Goal: Task Accomplishment & Management: Use online tool/utility

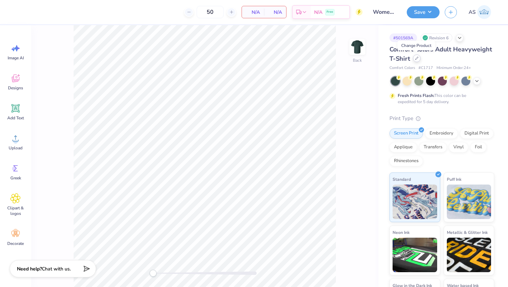
click at [418, 59] on icon at bounding box center [416, 58] width 3 height 3
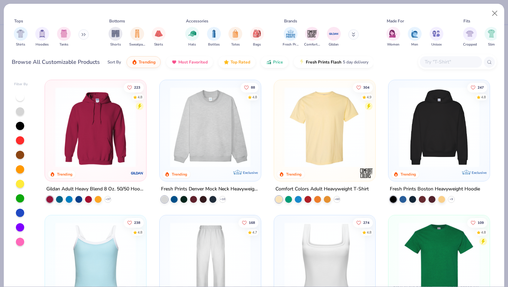
click at [440, 66] on input "text" at bounding box center [450, 62] width 53 height 8
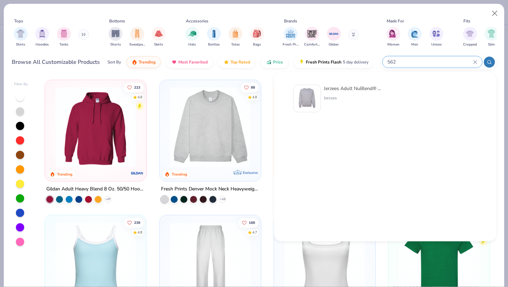
type input "562"
click at [320, 88] on div at bounding box center [307, 99] width 28 height 28
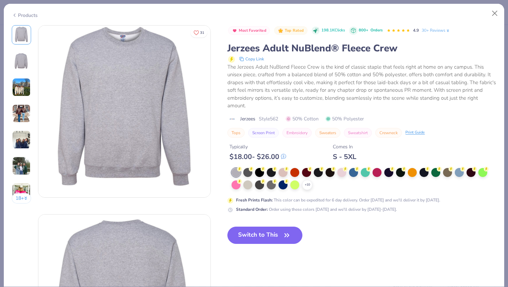
click at [314, 185] on div "+ 10" at bounding box center [363, 179] width 265 height 22
click at [307, 185] on polyline at bounding box center [307, 184] width 3 height 1
click at [400, 173] on div at bounding box center [400, 172] width 9 height 9
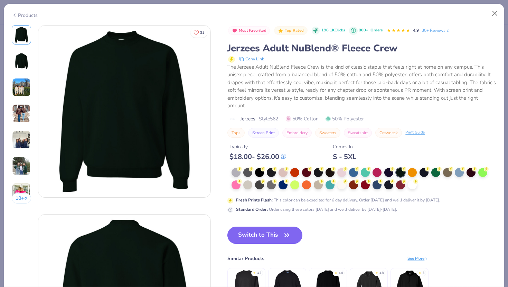
click at [284, 232] on icon "button" at bounding box center [287, 236] width 10 height 10
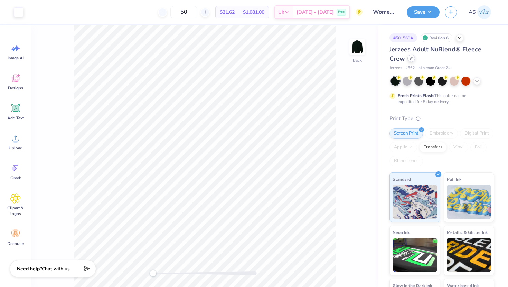
click at [412, 59] on icon at bounding box center [410, 58] width 3 height 3
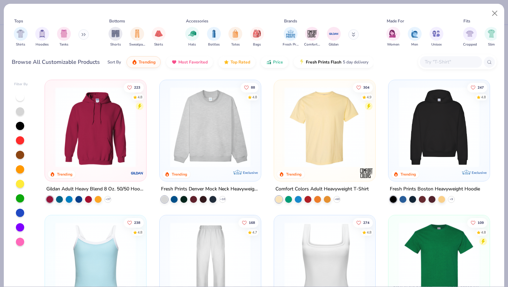
click at [430, 59] on input "text" at bounding box center [450, 62] width 53 height 8
paste input "340"
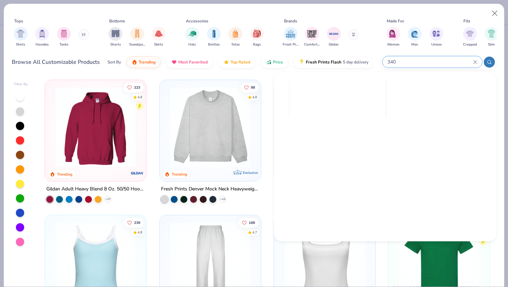
type input "340"
click at [337, 93] on img at bounding box center [337, 129] width 96 height 96
click at [354, 83] on img at bounding box center [337, 129] width 96 height 96
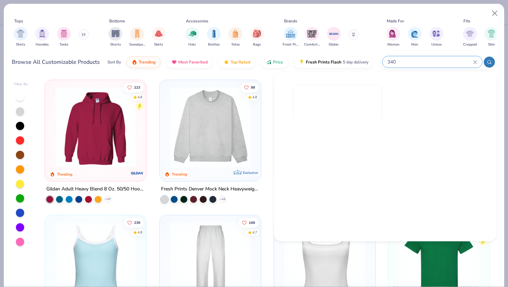
click at [475, 62] on icon at bounding box center [474, 61] width 3 height 3
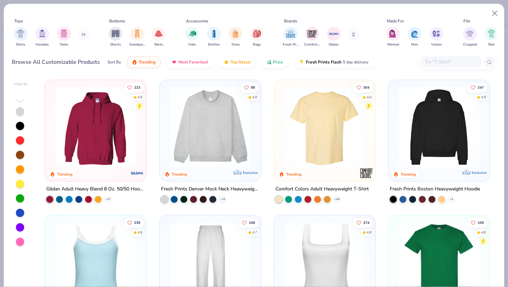
click at [457, 63] on input "text" at bounding box center [450, 62] width 53 height 8
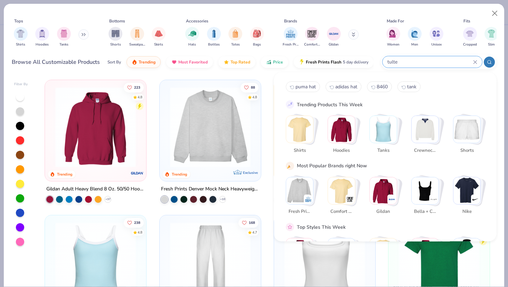
type input "tultex"
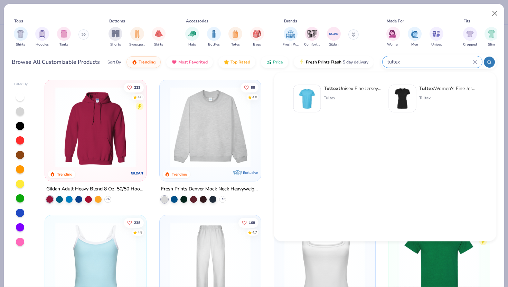
click at [475, 62] on icon at bounding box center [474, 61] width 3 height 3
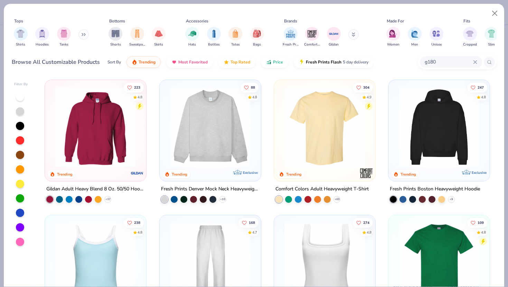
click at [458, 60] on input "g180" at bounding box center [448, 62] width 49 height 8
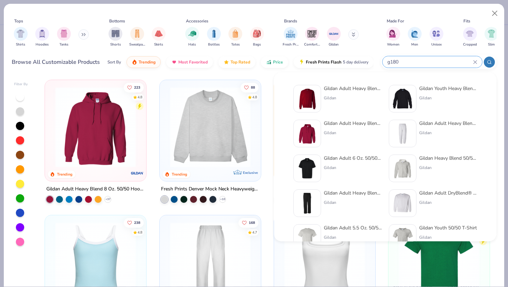
type input "g180"
click at [300, 97] on img at bounding box center [306, 98] width 21 height 21
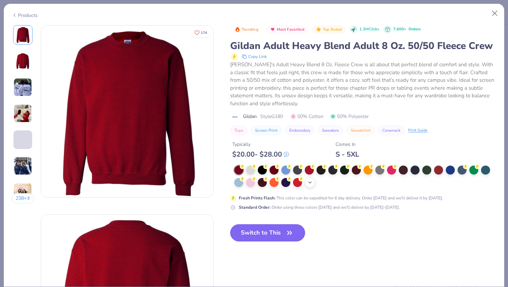
click at [313, 183] on div "+ 8" at bounding box center [310, 183] width 10 height 10
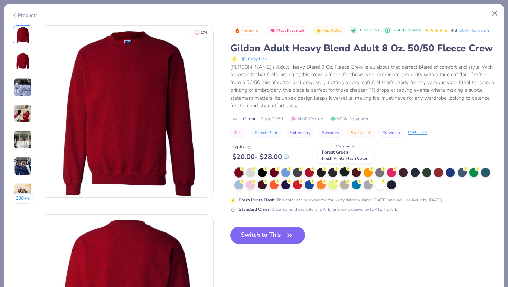
click at [343, 171] on div at bounding box center [344, 172] width 9 height 9
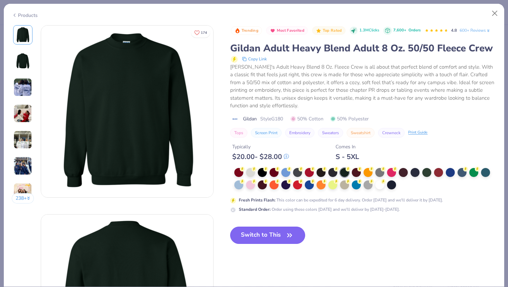
click at [281, 237] on button "Switch to This" at bounding box center [267, 235] width 75 height 17
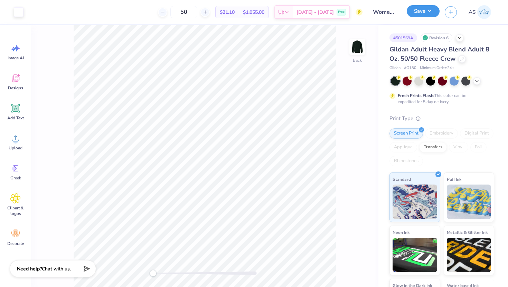
click at [419, 13] on button "Save" at bounding box center [423, 11] width 33 height 12
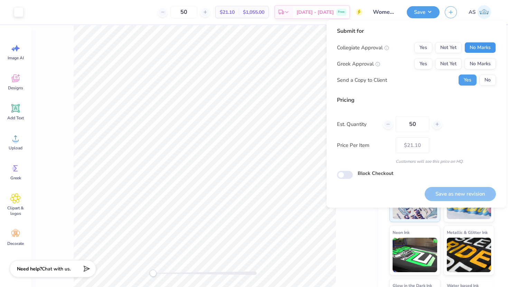
click at [477, 45] on button "No Marks" at bounding box center [479, 47] width 31 height 11
click at [482, 62] on button "No Marks" at bounding box center [479, 63] width 31 height 11
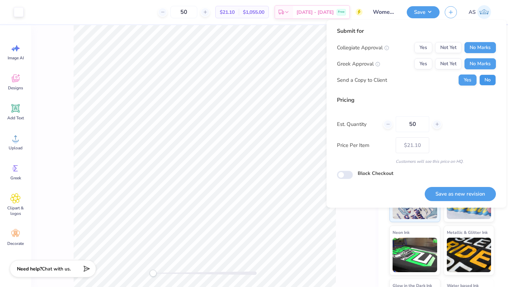
click at [486, 81] on button "No" at bounding box center [487, 80] width 17 height 11
click at [451, 192] on button "Save as new revision" at bounding box center [460, 194] width 71 height 14
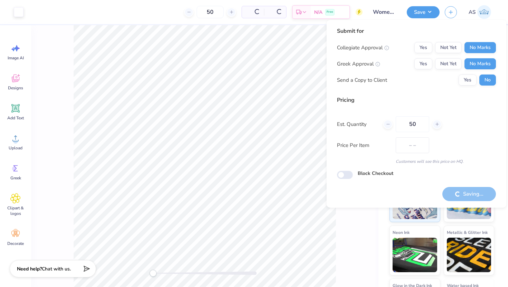
type input "$21.10"
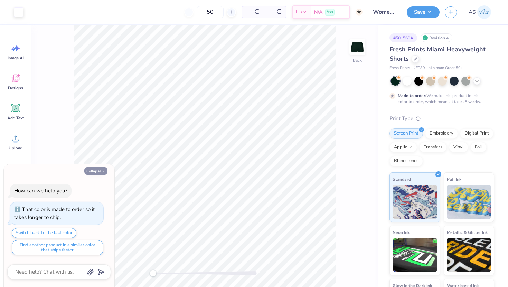
click at [101, 168] on button "Collapse" at bounding box center [95, 171] width 23 height 7
type textarea "x"
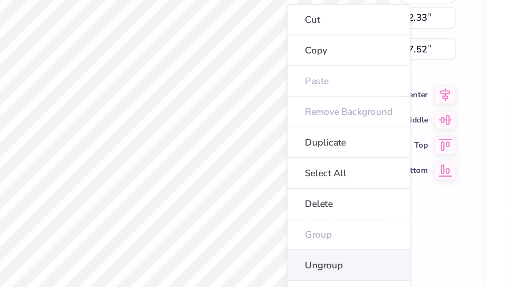
click at [303, 245] on li "Ungroup" at bounding box center [318, 249] width 54 height 13
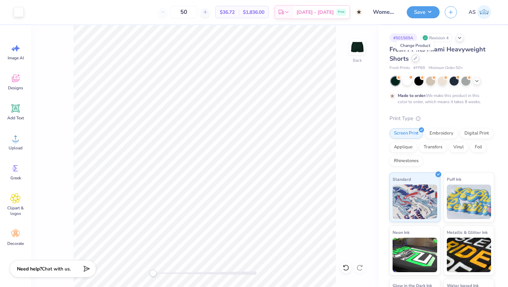
click at [414, 59] on icon at bounding box center [415, 58] width 3 height 3
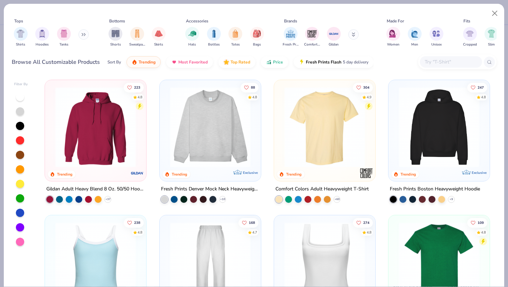
click at [437, 59] on input "text" at bounding box center [450, 62] width 53 height 8
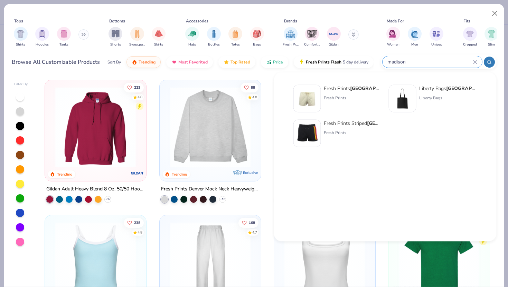
type input "madison"
click at [302, 95] on img at bounding box center [306, 98] width 21 height 21
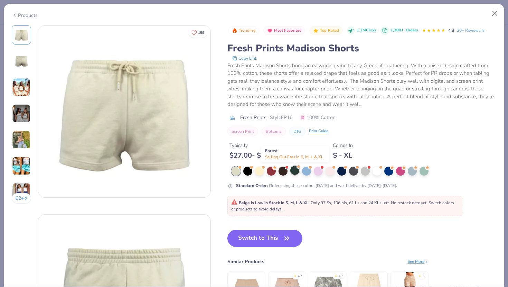
click at [296, 171] on div at bounding box center [294, 170] width 9 height 9
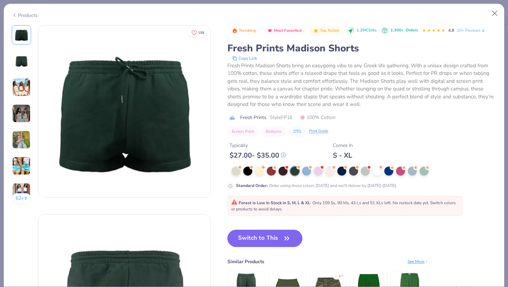
click at [275, 241] on button "Switch to This" at bounding box center [264, 238] width 75 height 17
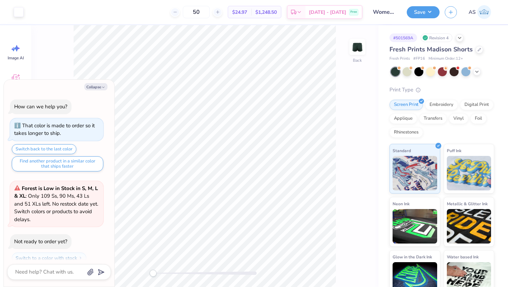
scroll to position [63, 0]
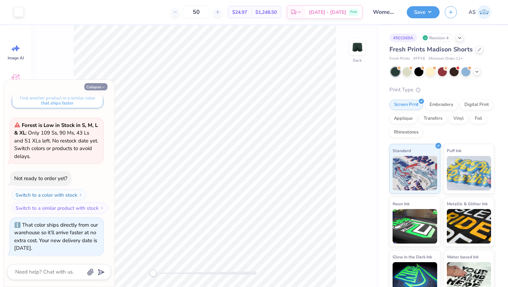
click at [98, 87] on button "Collapse" at bounding box center [95, 86] width 23 height 7
type textarea "x"
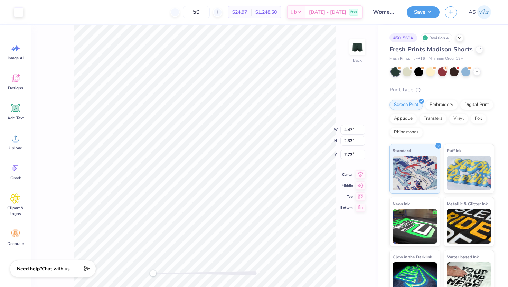
type input "7.63"
type input "3.59"
type input "1.91"
type input "7.84"
type input "3.47"
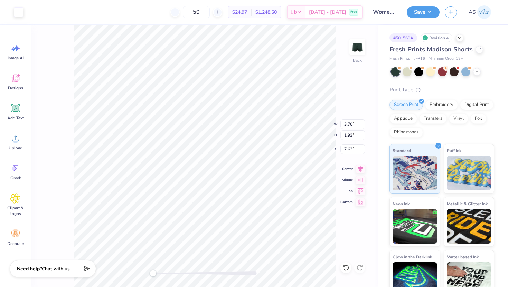
type input "1.82"
type input "7.64"
click at [411, 14] on button "Save" at bounding box center [423, 11] width 33 height 12
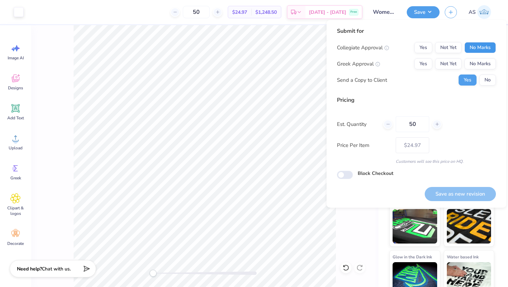
click at [474, 48] on button "No Marks" at bounding box center [479, 47] width 31 height 11
click at [477, 56] on div "Collegiate Approval Yes Not Yet No Marks Greek Approval Yes Not Yet No Marks Se…" at bounding box center [416, 64] width 159 height 44
click at [479, 64] on button "No Marks" at bounding box center [479, 63] width 31 height 11
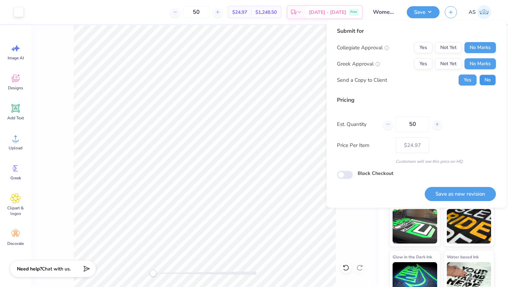
click at [485, 80] on button "No" at bounding box center [487, 80] width 17 height 11
click at [455, 199] on button "Save as new revision" at bounding box center [460, 194] width 71 height 14
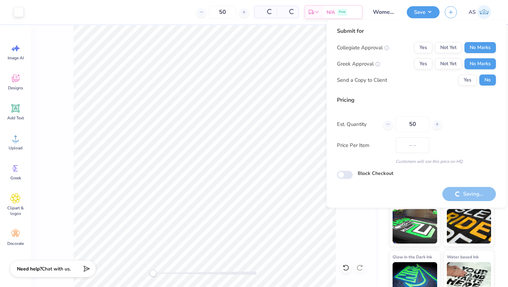
type input "$24.97"
